Goal: Transaction & Acquisition: Subscribe to service/newsletter

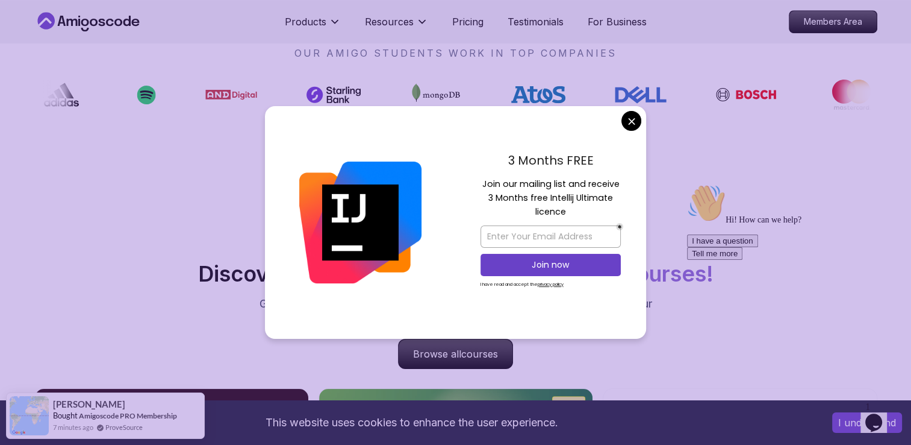
scroll to position [964, 0]
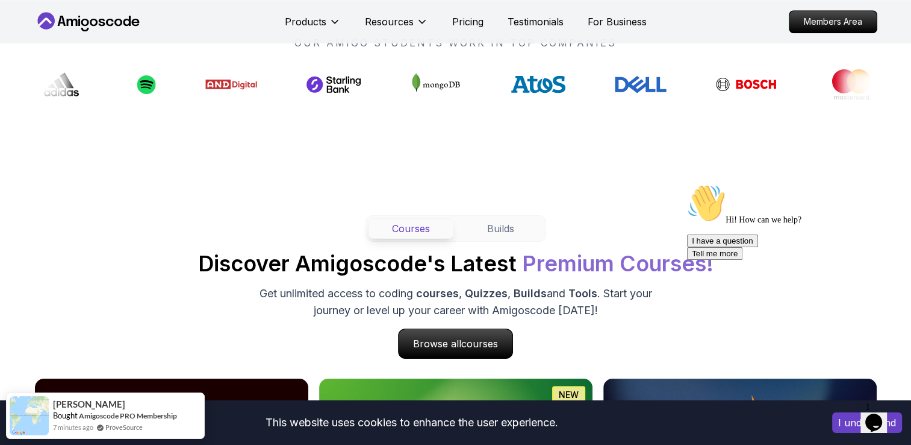
click at [110, 20] on icon at bounding box center [88, 21] width 108 height 19
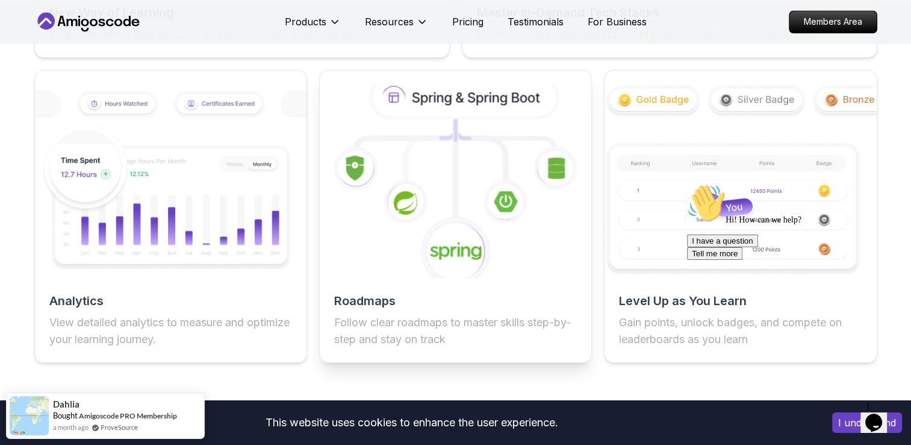
scroll to position [2108, 0]
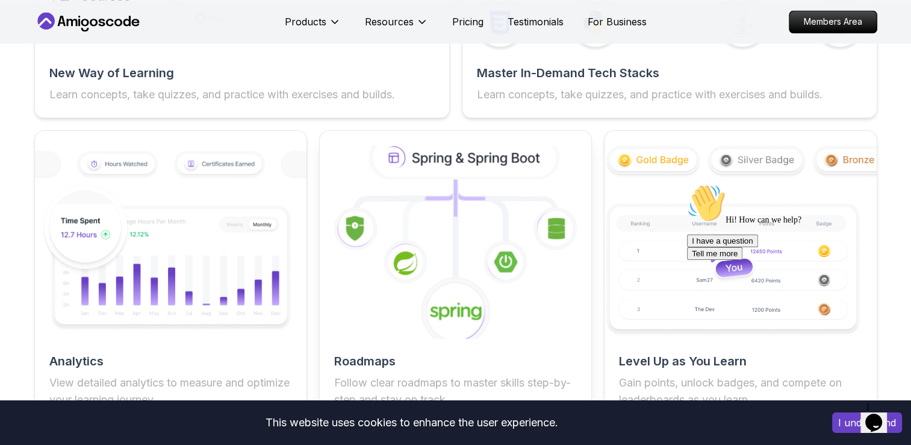
click at [470, 263] on icon at bounding box center [455, 241] width 299 height 211
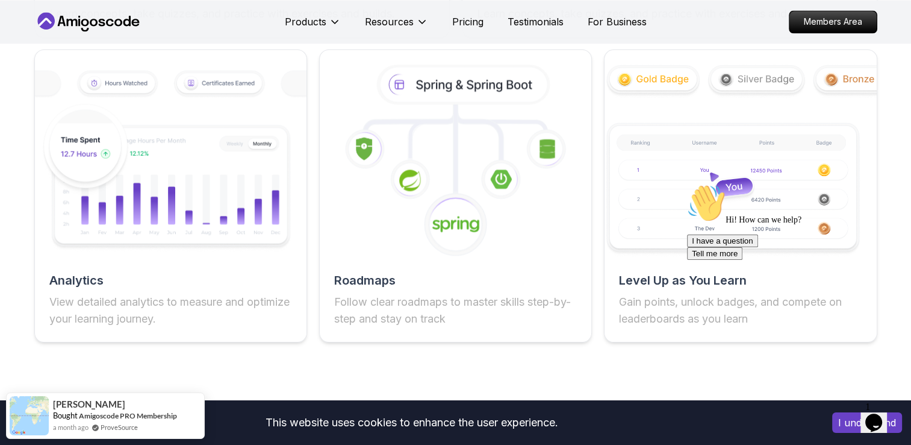
scroll to position [2289, 0]
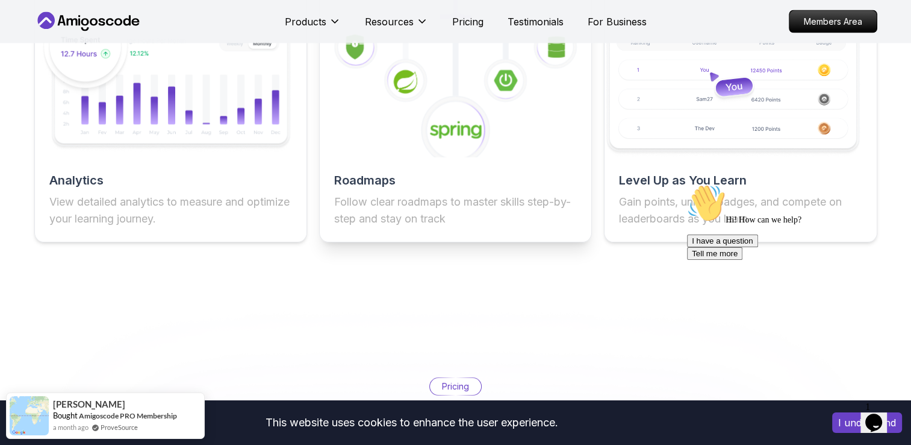
click at [448, 213] on p "Follow clear roadmaps to master skills step-by-step and stay on track" at bounding box center [455, 210] width 243 height 34
click at [488, 145] on icon at bounding box center [455, 130] width 71 height 71
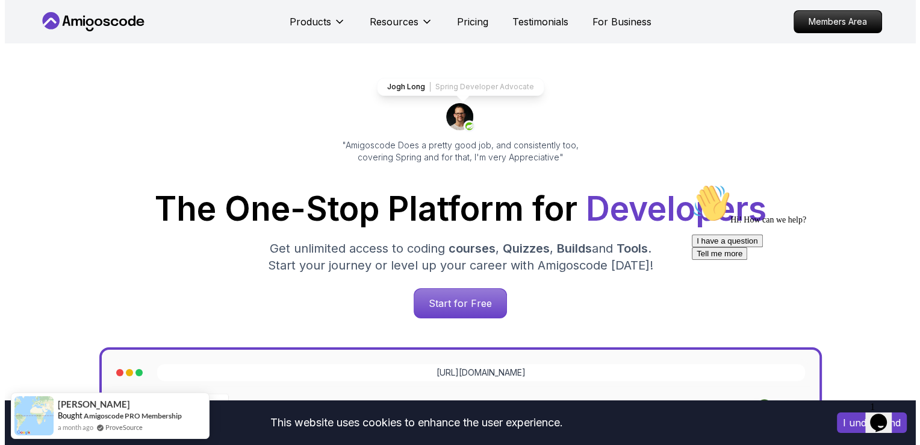
scroll to position [0, 0]
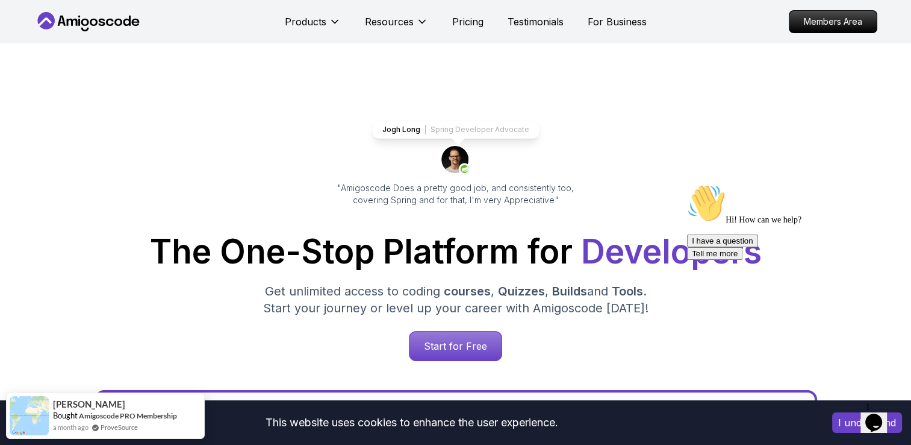
click at [108, 20] on icon at bounding box center [109, 22] width 8 height 7
click at [110, 23] on icon at bounding box center [88, 21] width 108 height 19
click at [458, 339] on p "Start for Free" at bounding box center [455, 346] width 87 height 28
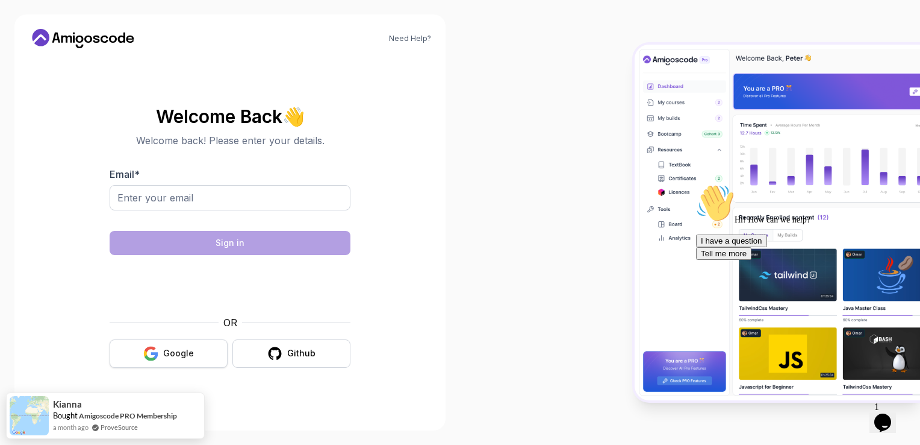
click at [158, 361] on button "Google" at bounding box center [169, 353] width 118 height 28
